Goal: Information Seeking & Learning: Learn about a topic

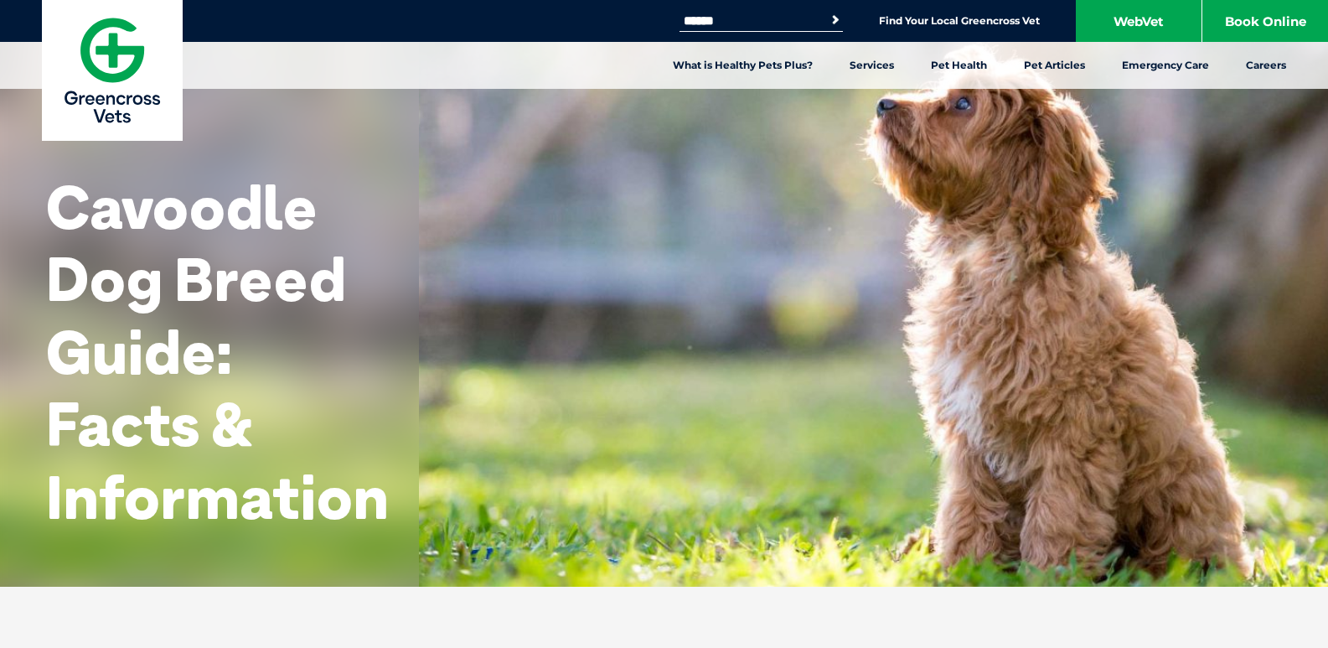
click at [773, 25] on input "Search for:" at bounding box center [750, 20] width 142 height 13
click at [846, 210] on div "Cavoodle Dog Breed Guide: Facts & Information" at bounding box center [664, 293] width 1328 height 586
click at [829, 19] on button "Search" at bounding box center [824, 20] width 39 height 24
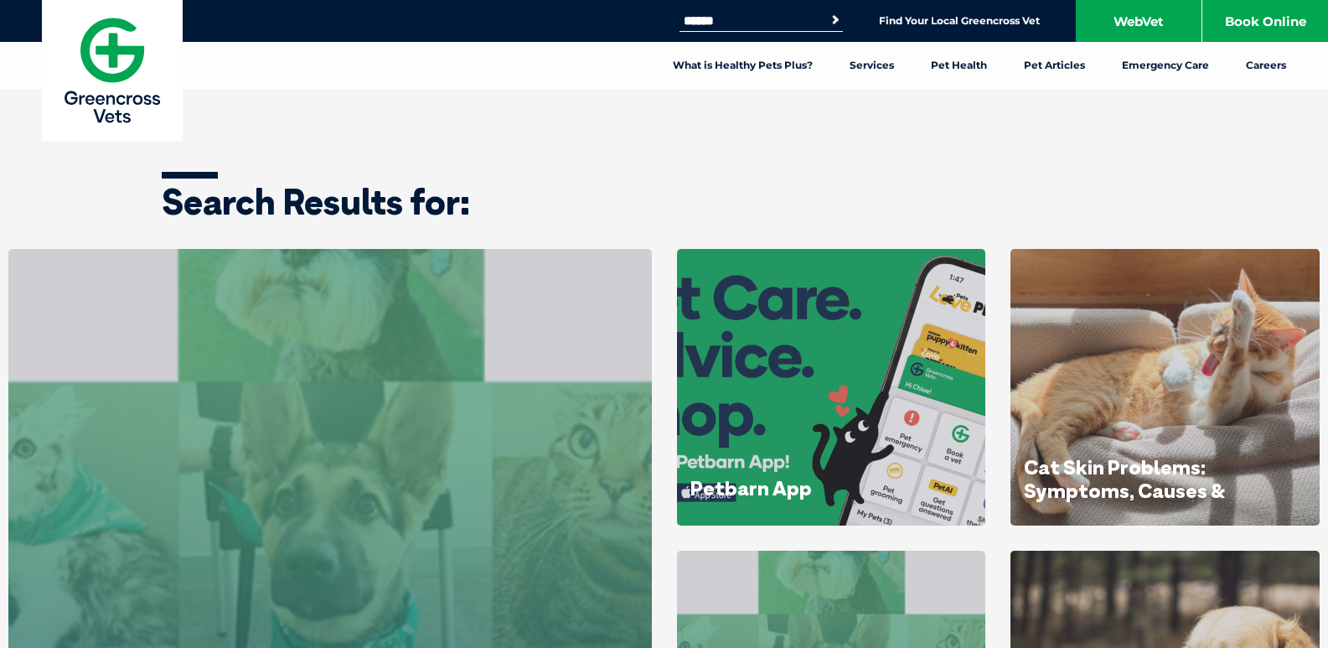
click at [810, 25] on input "Search for:" at bounding box center [750, 20] width 142 height 13
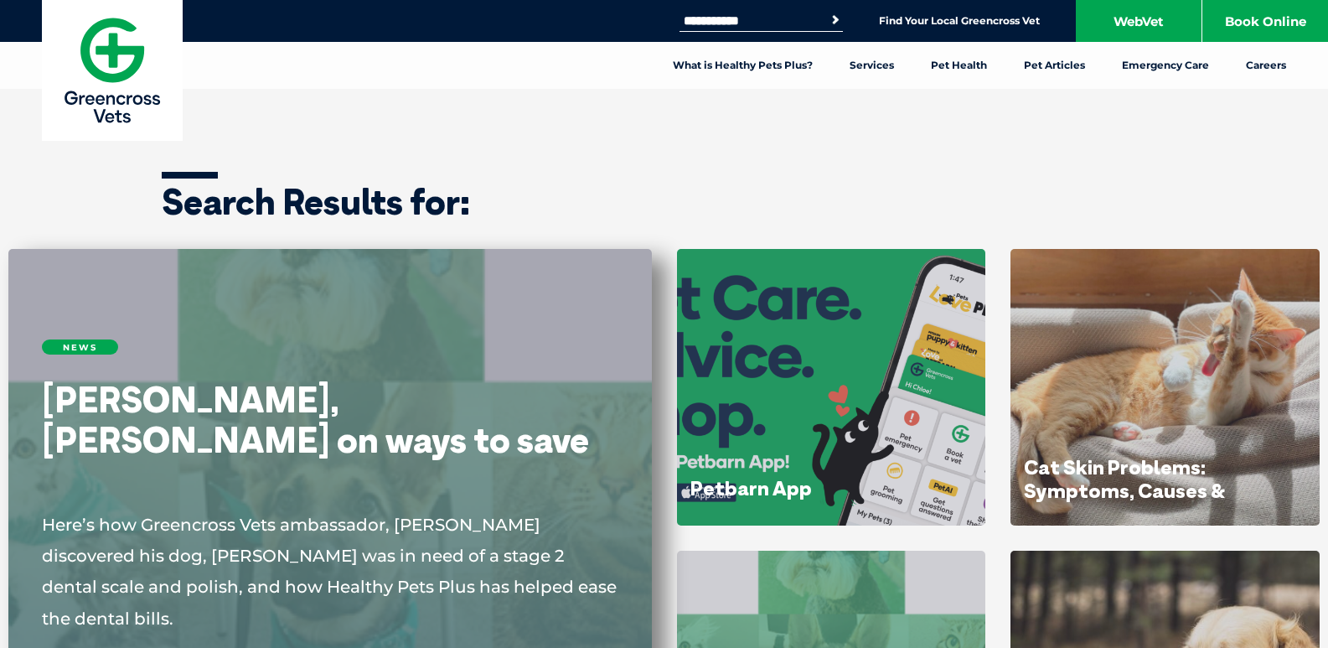
type input "**********"
click at [827, 12] on button "Search" at bounding box center [835, 20] width 17 height 17
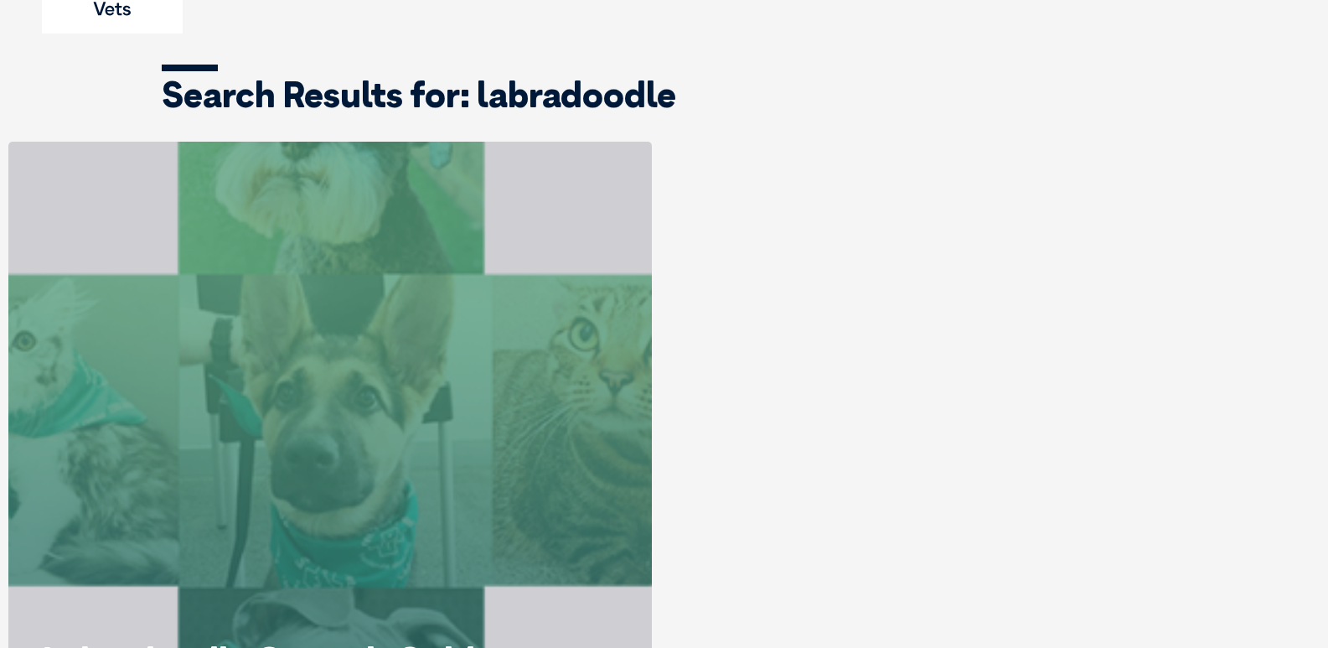
scroll to position [419, 0]
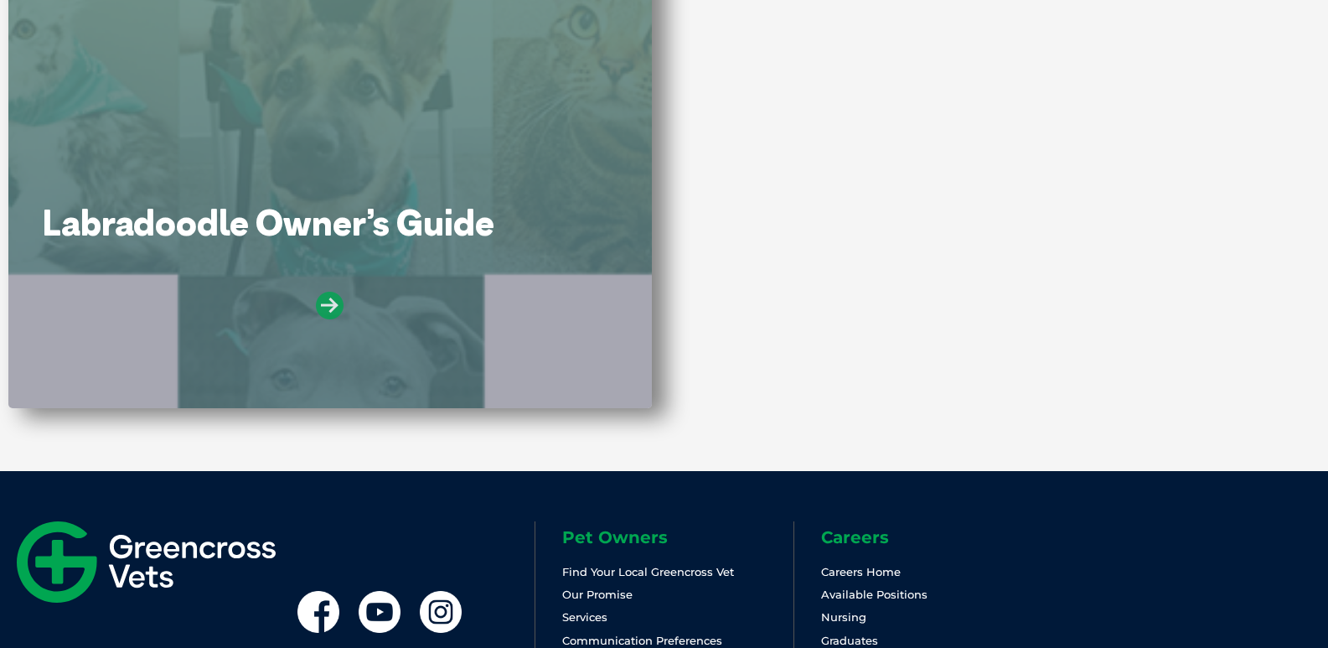
click at [327, 299] on icon at bounding box center [330, 306] width 28 height 28
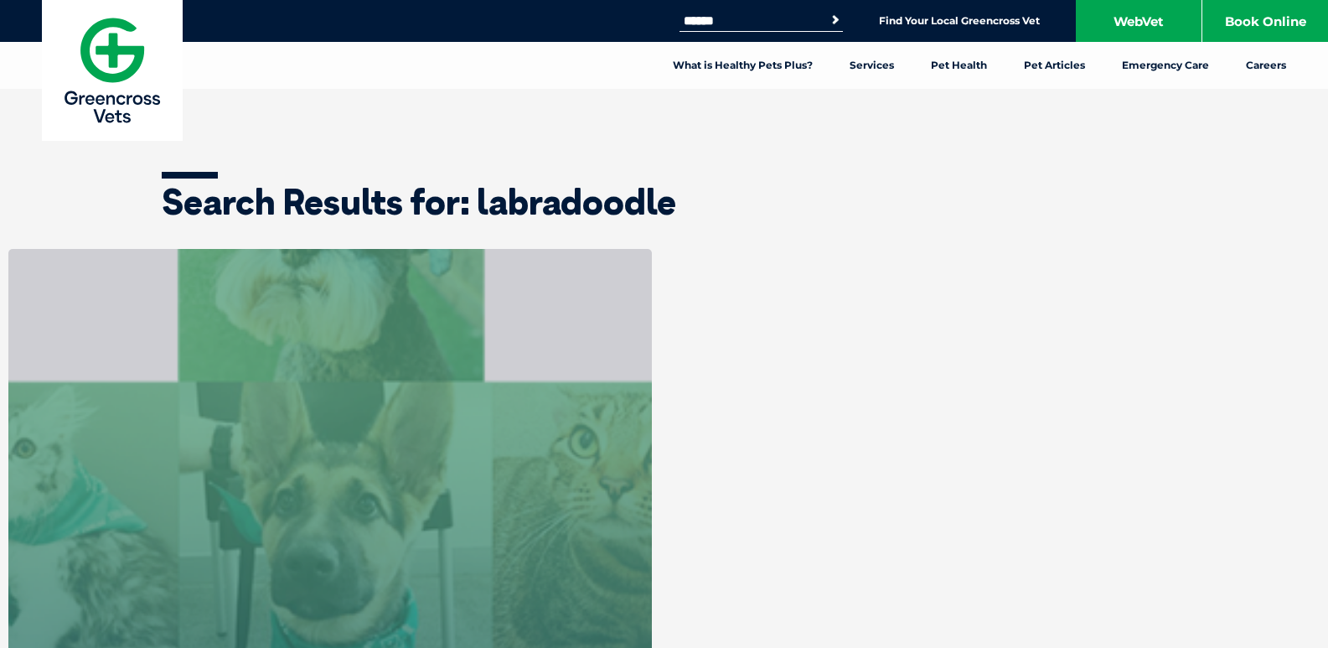
scroll to position [419, 0]
